Goal: Information Seeking & Learning: Understand process/instructions

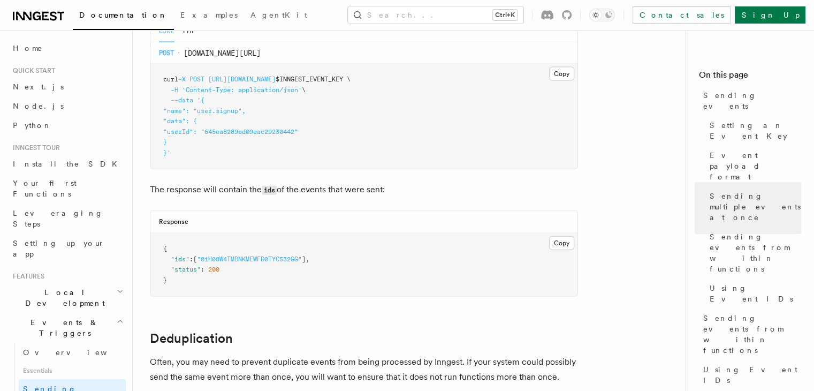
scroll to position [2393, 0]
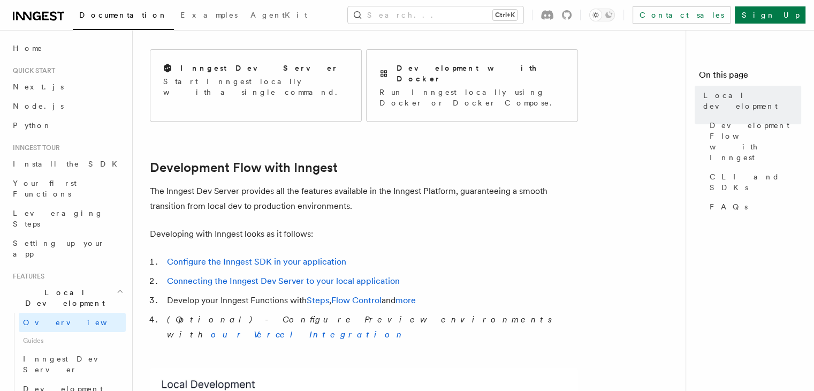
scroll to position [447, 0]
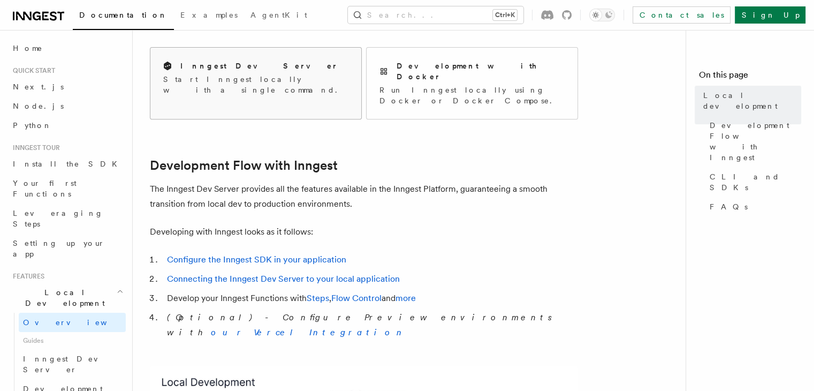
click at [219, 68] on h2 "Inngest Dev Server" at bounding box center [259, 65] width 158 height 11
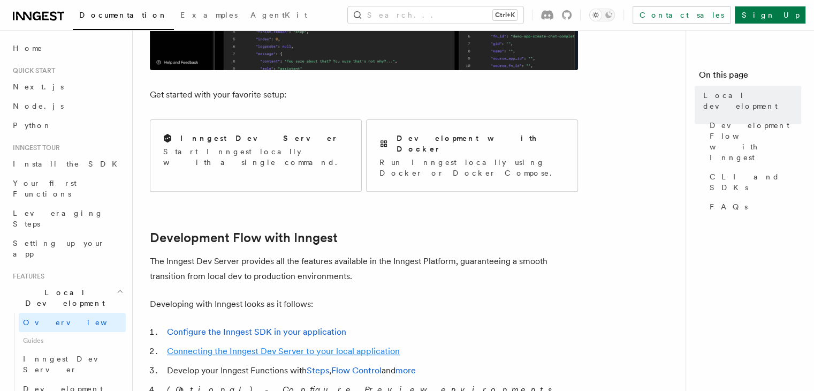
scroll to position [374, 0]
click at [425, 163] on div "Development with Docker Run Inngest locally using Docker or Docker Compose." at bounding box center [472, 155] width 211 height 71
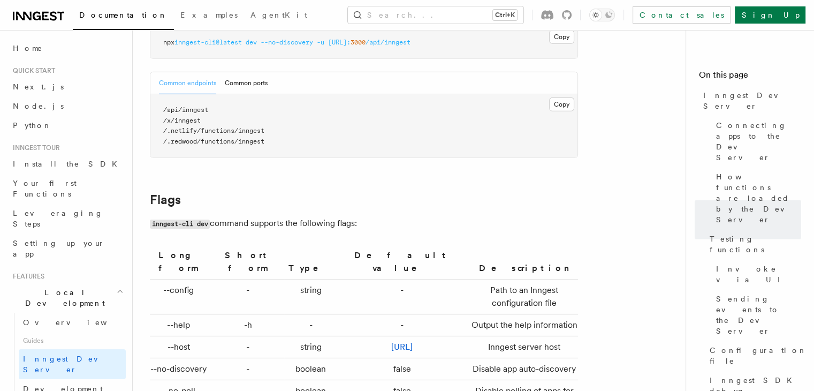
scroll to position [3668, 0]
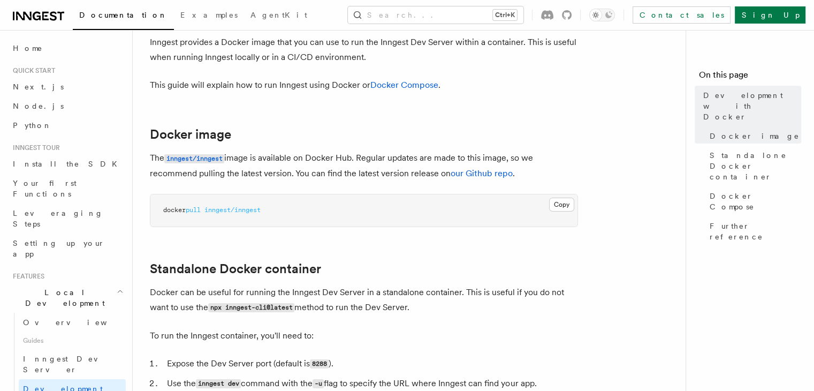
scroll to position [64, 0]
